Goal: Information Seeking & Learning: Learn about a topic

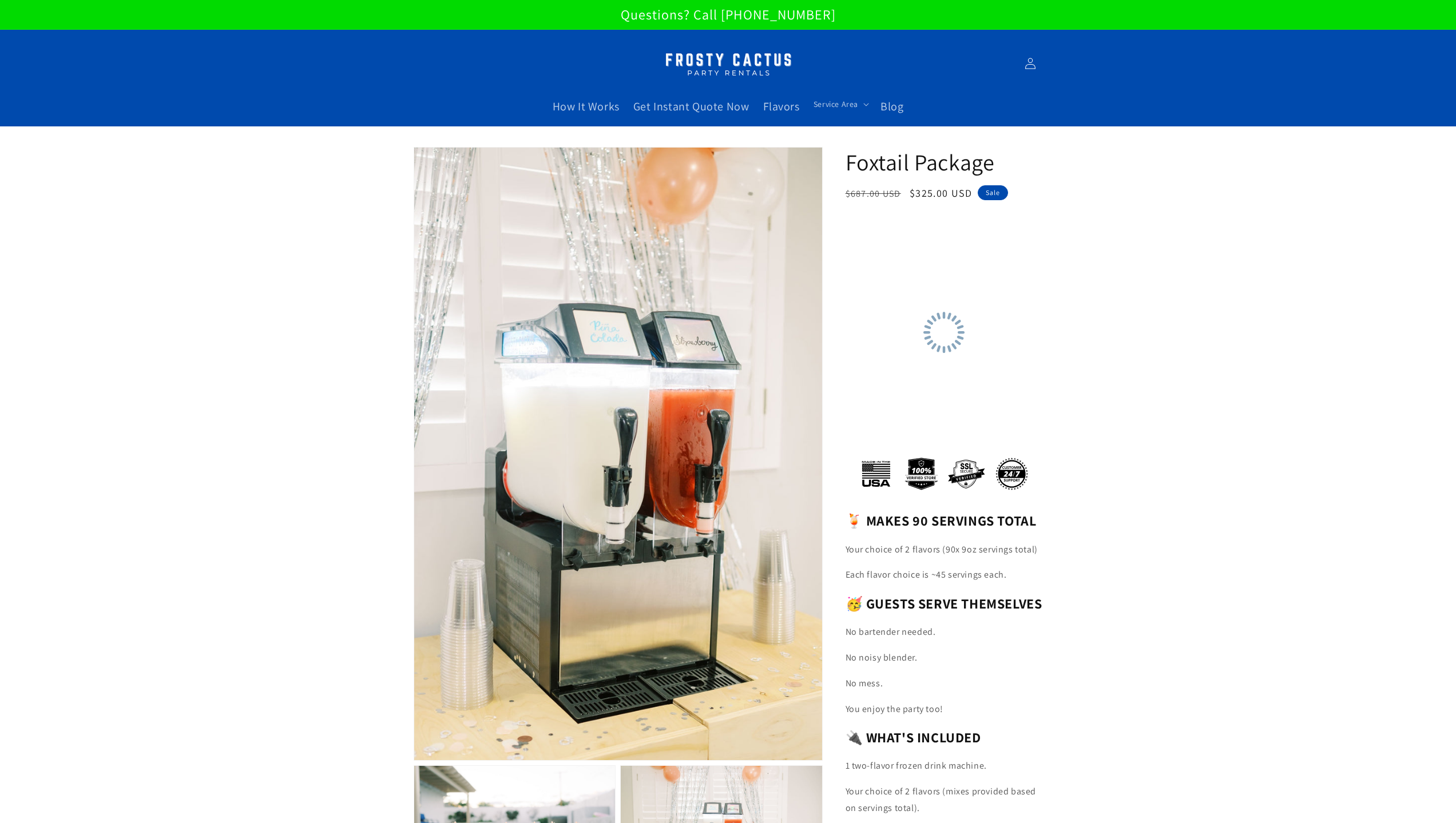
click at [730, 0] on html at bounding box center [728, 0] width 1456 height 0
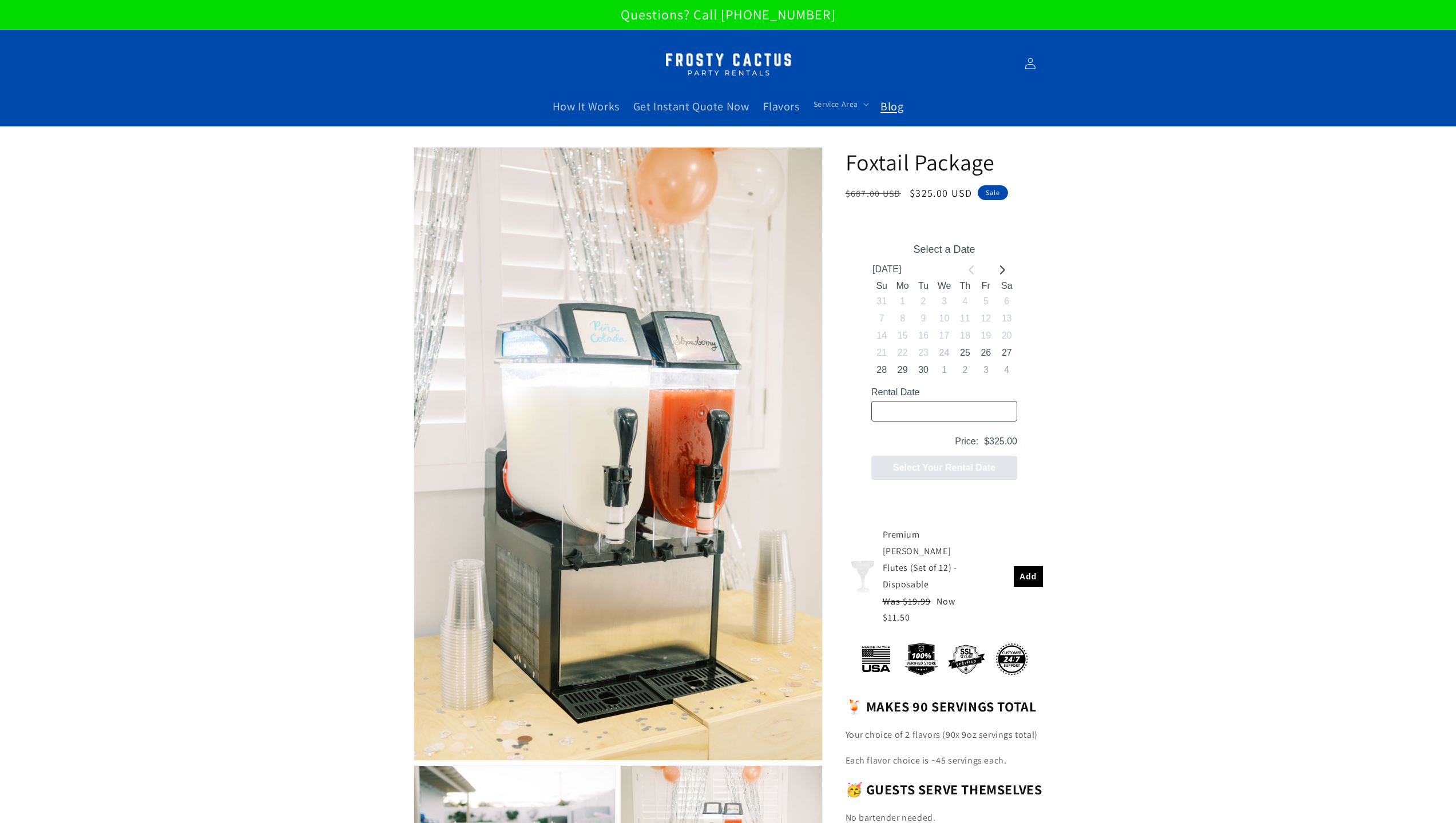
click at [893, 105] on span "Blog" at bounding box center [891, 106] width 23 height 15
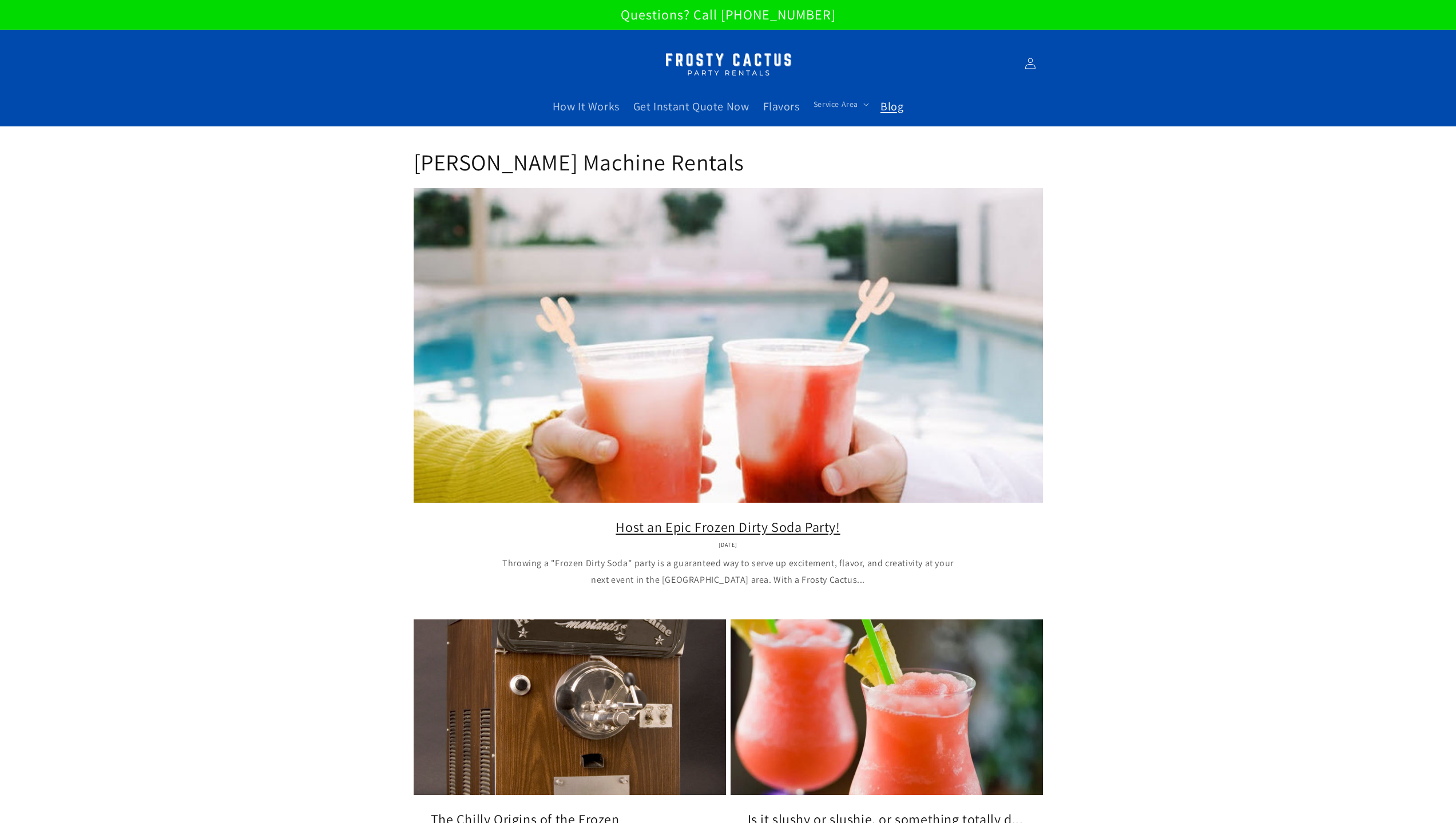
click at [811, 518] on link "Host an Epic Frozen Dirty Soda Party!" at bounding box center [728, 527] width 595 height 18
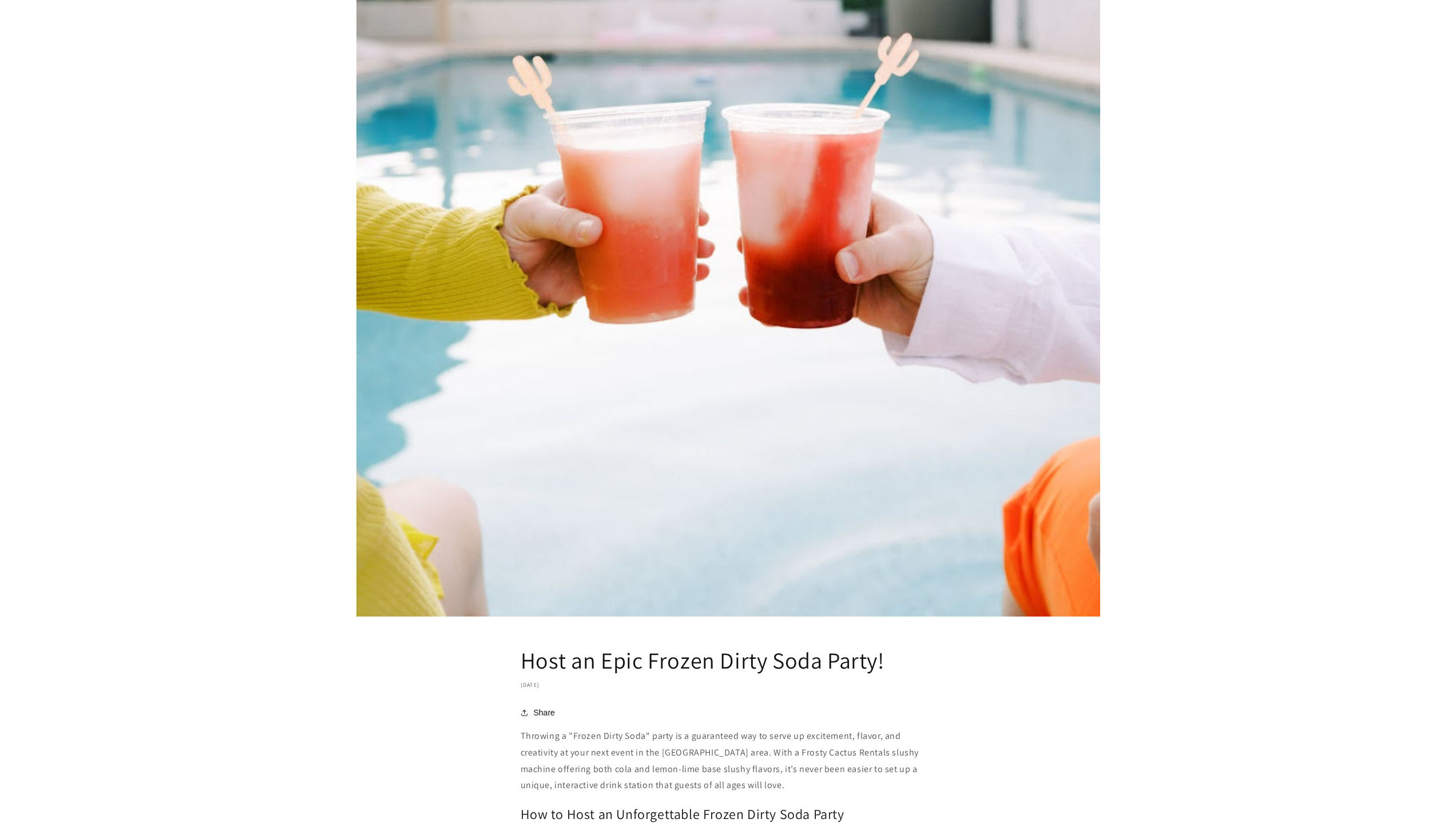
scroll to position [40, 0]
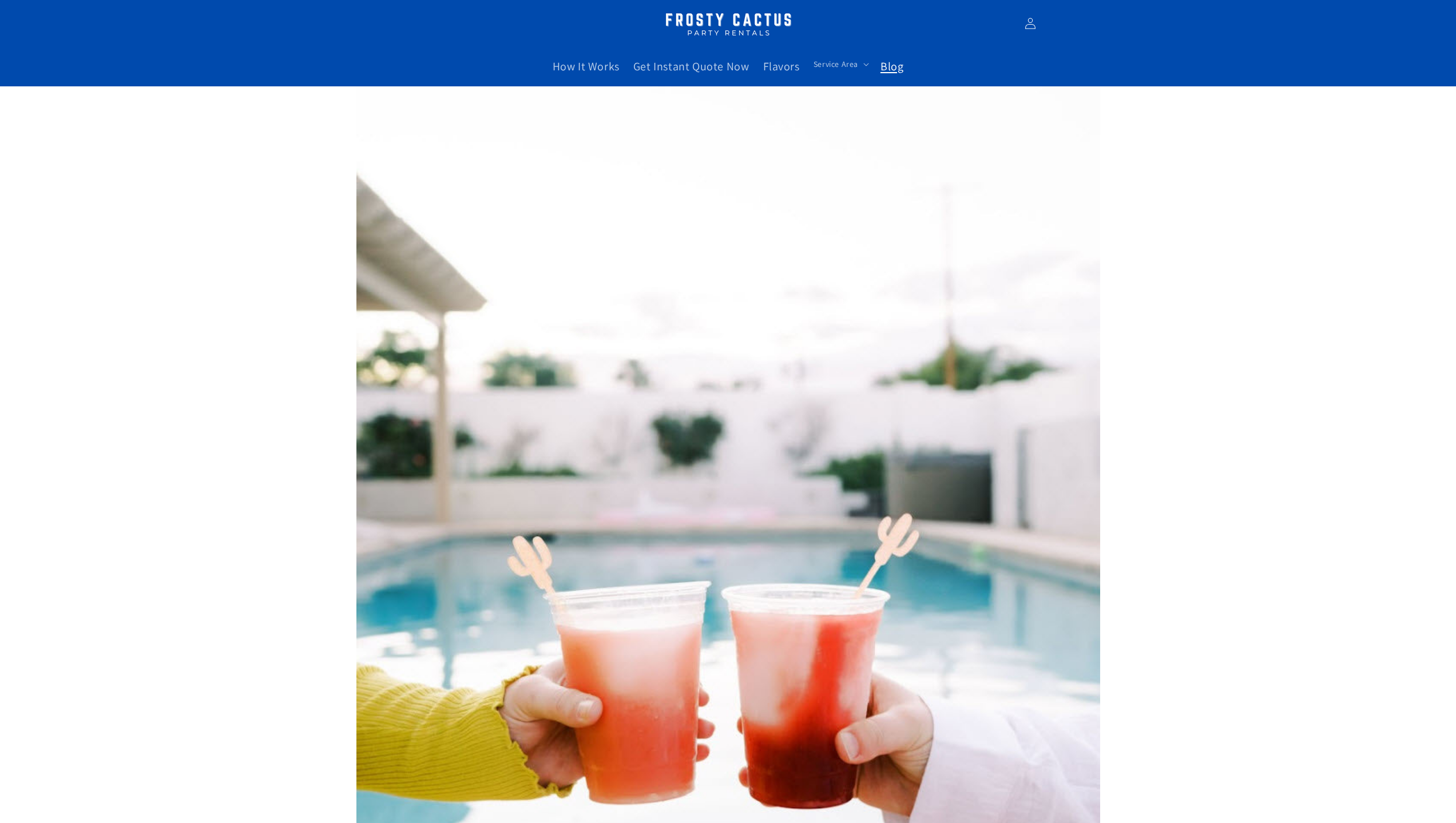
click at [894, 67] on span "Blog" at bounding box center [891, 66] width 23 height 15
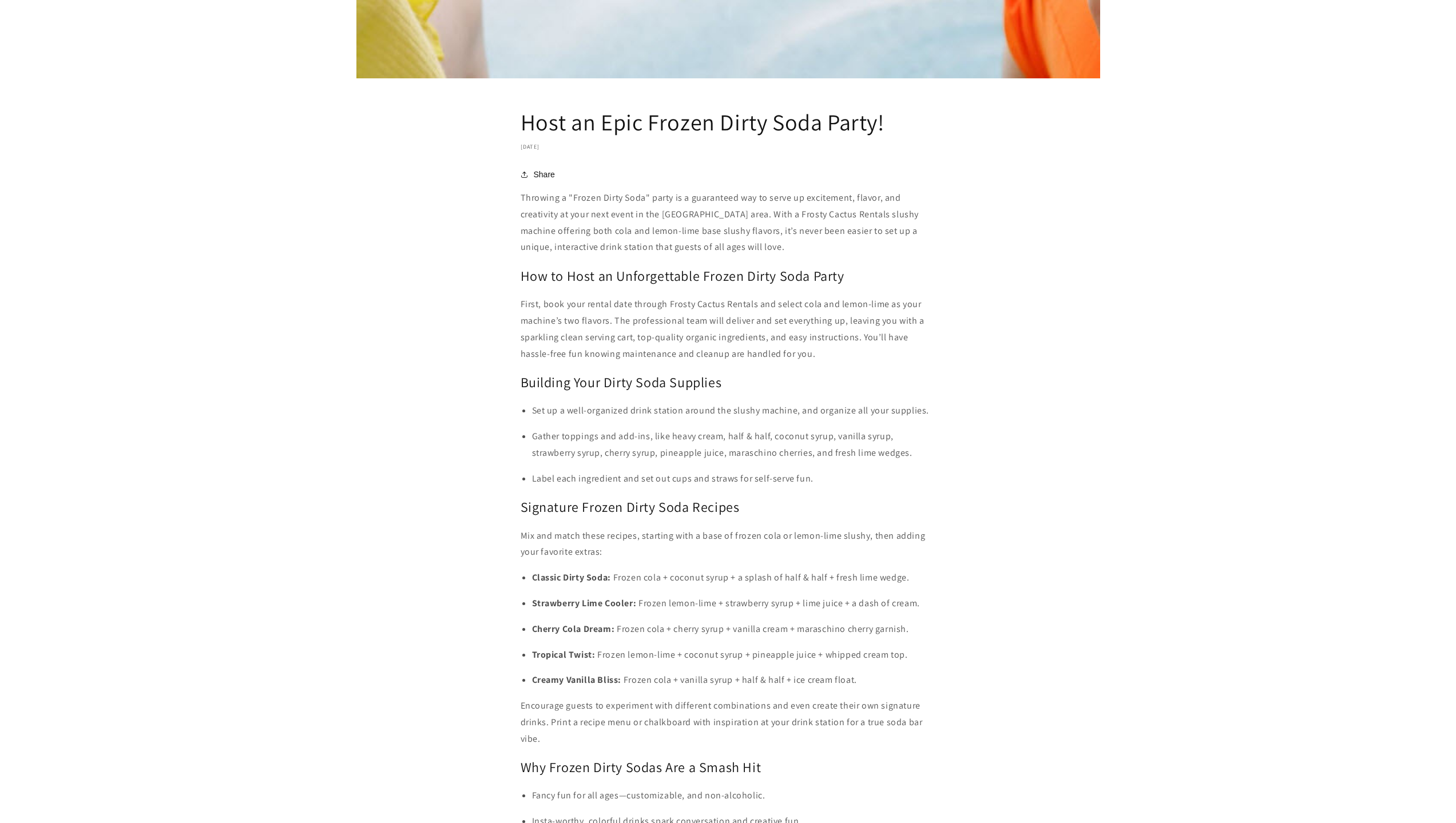
scroll to position [1086, 0]
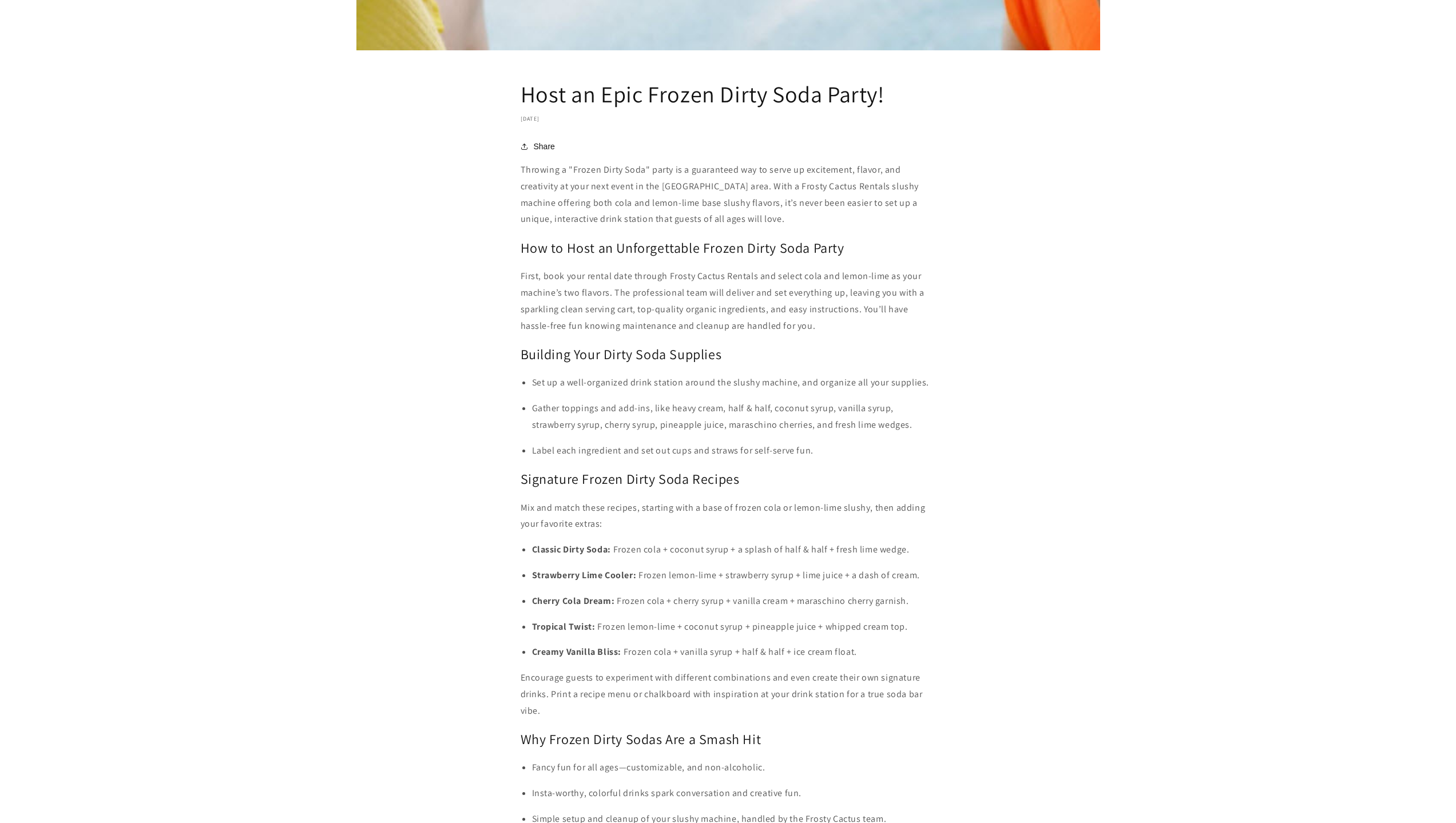
click at [688, 479] on h2 "Signature Frozen Dirty Soda Recipes" at bounding box center [729, 479] width 416 height 18
drag, startPoint x: 651, startPoint y: 479, endPoint x: 592, endPoint y: 479, distance: 59.0
click at [592, 479] on h2 "Signature Frozen Dirty Soda Recipes" at bounding box center [729, 479] width 416 height 18
click at [659, 485] on h2 "Signature Frozen Dirty Soda Recipes" at bounding box center [729, 479] width 416 height 18
drag, startPoint x: 634, startPoint y: 483, endPoint x: 583, endPoint y: 485, distance: 51.0
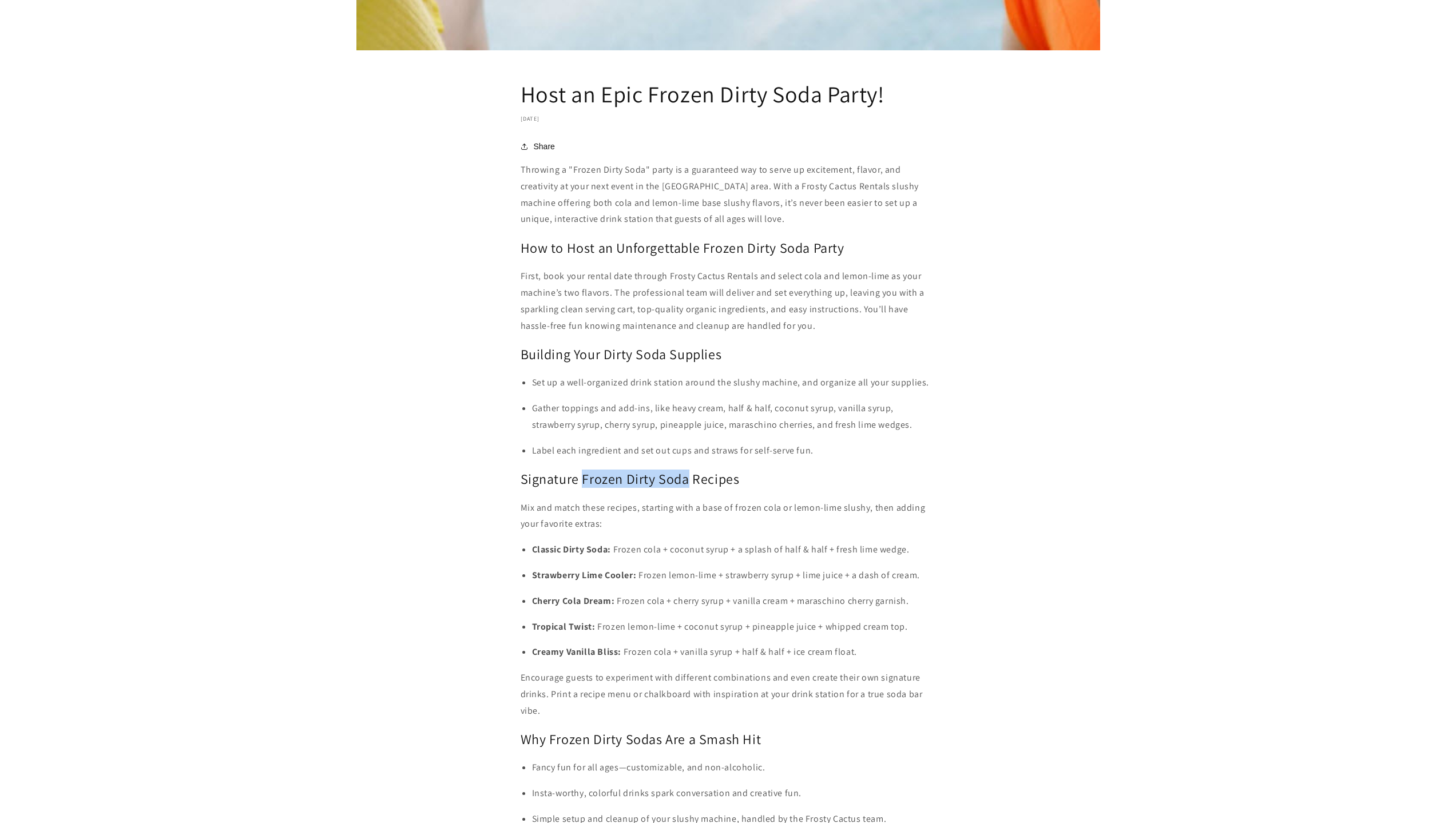
click at [583, 485] on h2 "Signature Frozen Dirty Soda Recipes" at bounding box center [729, 479] width 416 height 18
copy h2 "Frozen Dirty Soda"
